Goal: Task Accomplishment & Management: Use online tool/utility

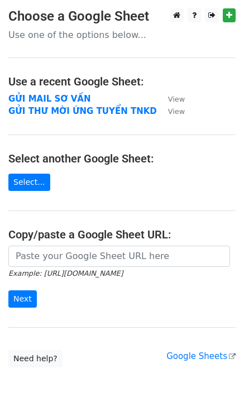
click at [61, 98] on strong "GỬI MAIL SƠ VẤN" at bounding box center [49, 99] width 82 height 10
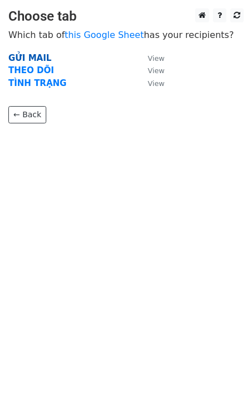
click at [33, 56] on strong "GỬI MAIL" at bounding box center [29, 58] width 43 height 10
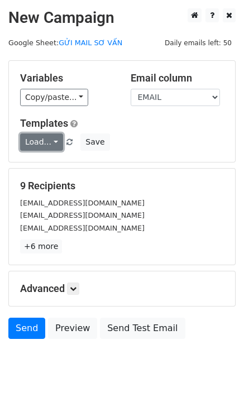
click at [43, 141] on link "Load..." at bounding box center [41, 142] width 43 height 17
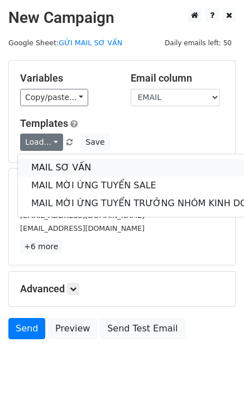
click at [49, 169] on link "MAIL SƠ VẤN" at bounding box center [149, 168] width 262 height 18
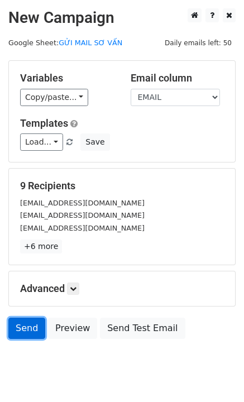
click at [26, 326] on link "Send" at bounding box center [26, 328] width 37 height 21
